Goal: Information Seeking & Learning: Check status

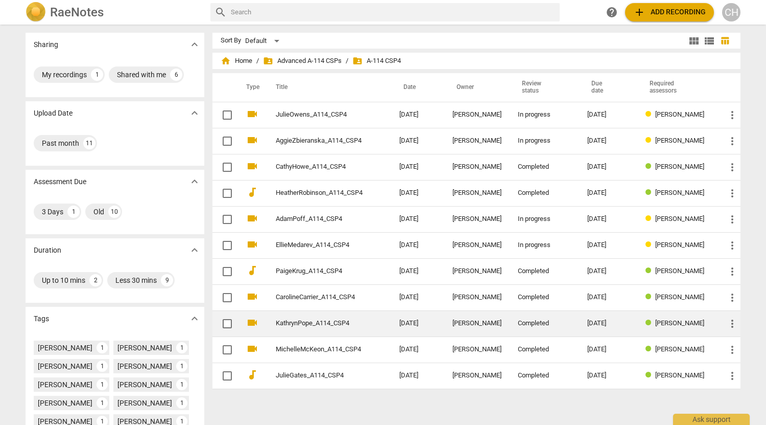
click at [510, 330] on td "Completed" at bounding box center [544, 323] width 69 height 26
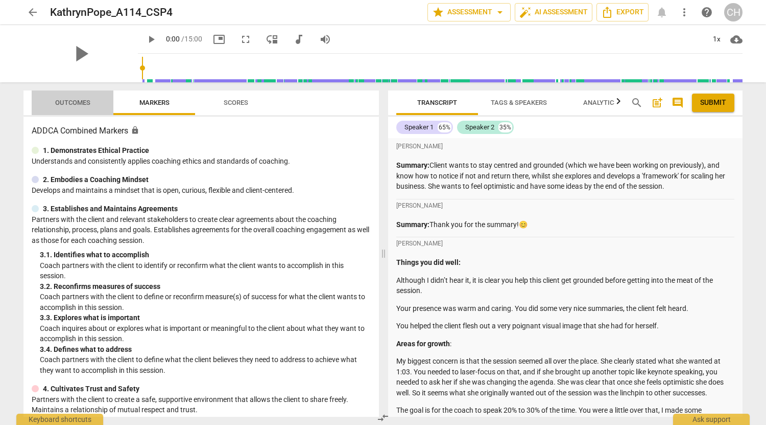
click at [69, 102] on span "Outcomes" at bounding box center [72, 103] width 35 height 8
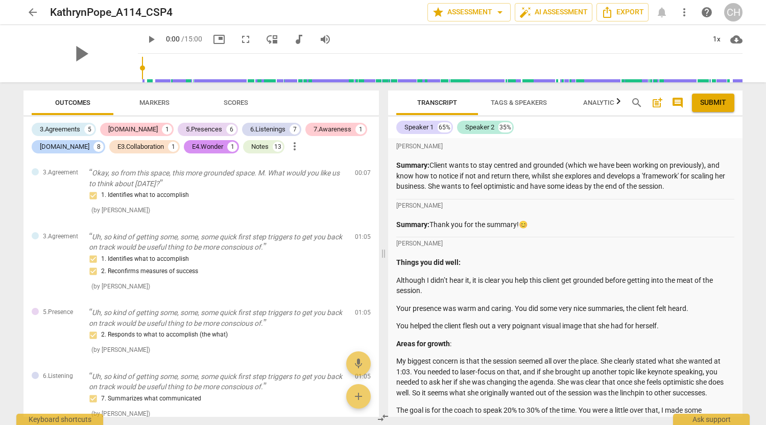
click at [35, 11] on span "arrow_back" at bounding box center [33, 12] width 12 height 12
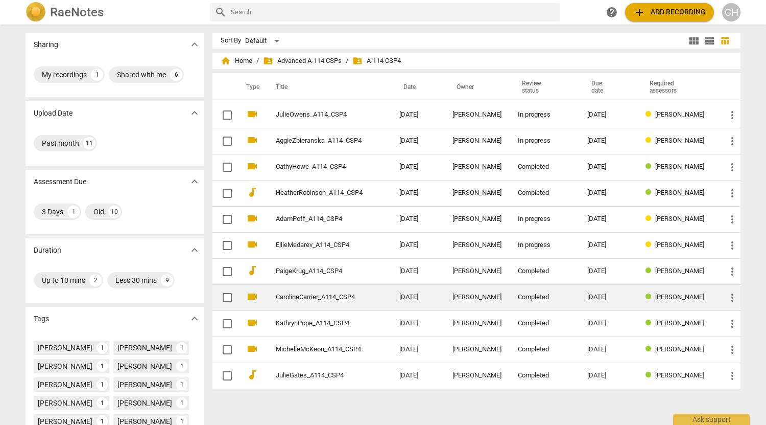
click at [310, 300] on link "CarolineCarrier_A114_CSP4" at bounding box center [319, 297] width 87 height 8
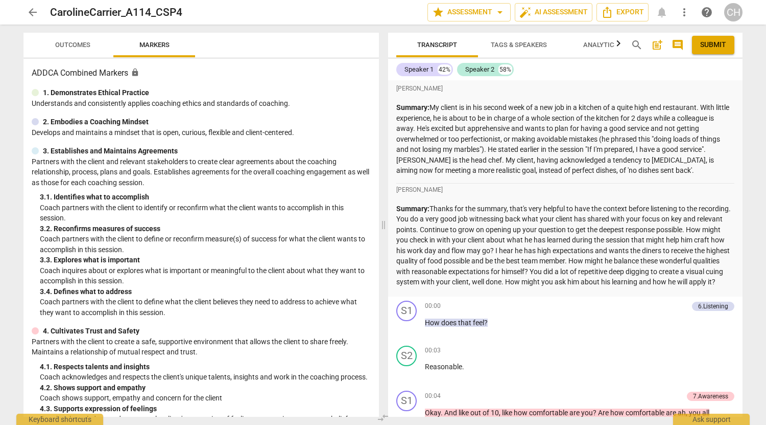
click at [75, 45] on span "Outcomes" at bounding box center [72, 45] width 35 height 8
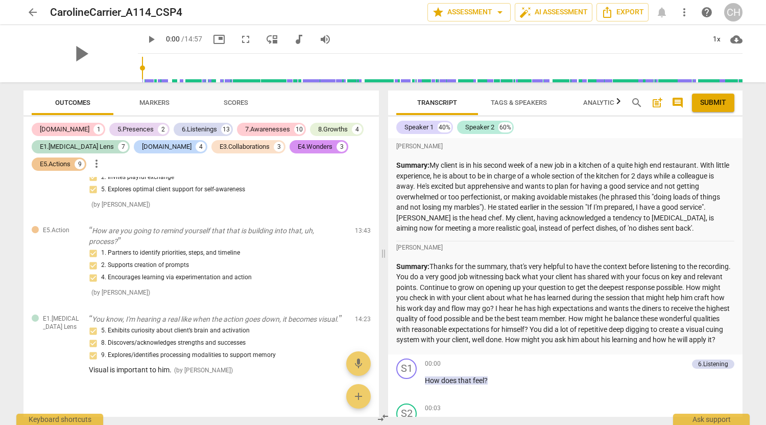
click at [33, 11] on span "arrow_back" at bounding box center [33, 12] width 12 height 12
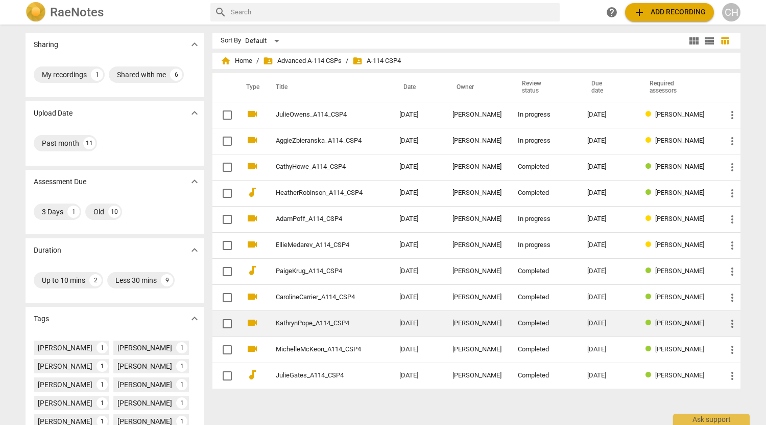
click at [367, 319] on td "KathrynPope_A114_CSP4" at bounding box center [328, 323] width 128 height 26
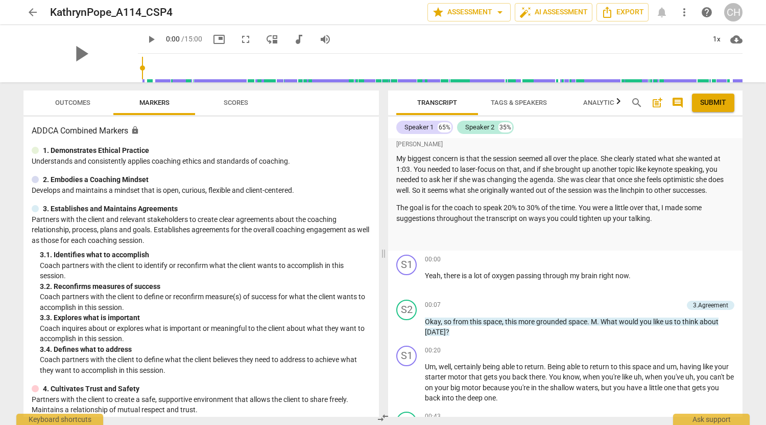
scroll to position [203, 0]
